Goal: Navigation & Orientation: Find specific page/section

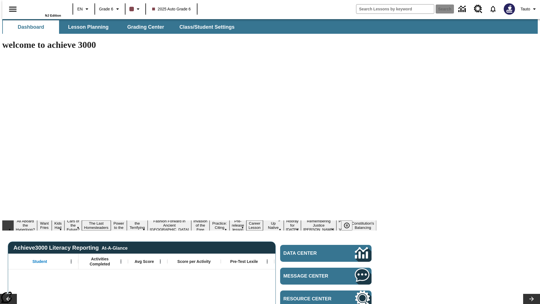
type input "-1"
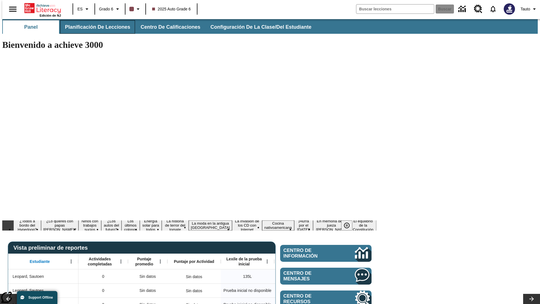
click at [94, 27] on span "Planificación de lecciones" at bounding box center [97, 27] width 65 height 6
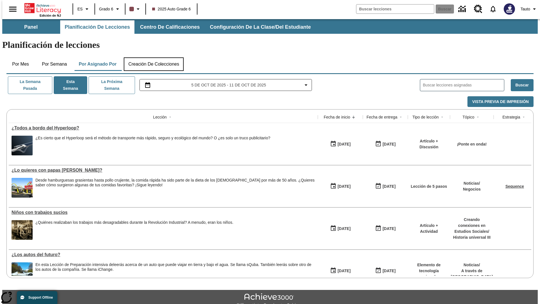
click at [153, 57] on button "Creación de colecciones" at bounding box center [154, 64] width 60 height 14
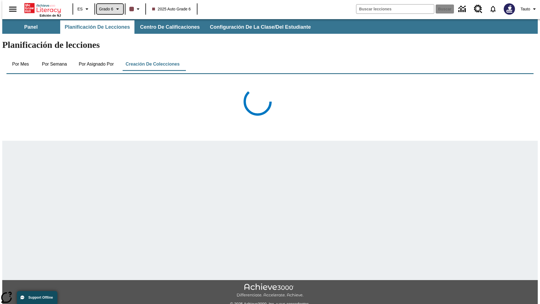
click at [108, 9] on span "Grado 6" at bounding box center [106, 9] width 14 height 6
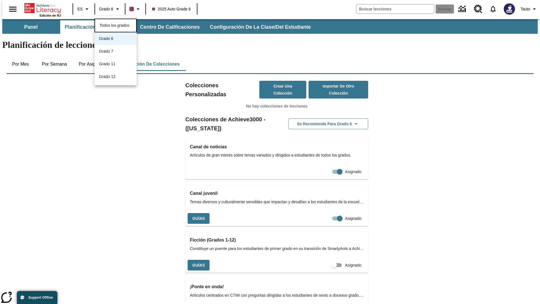
click at [116, 25] on span "Todos los grados" at bounding box center [115, 25] width 30 height 5
